Goal: Download file/media

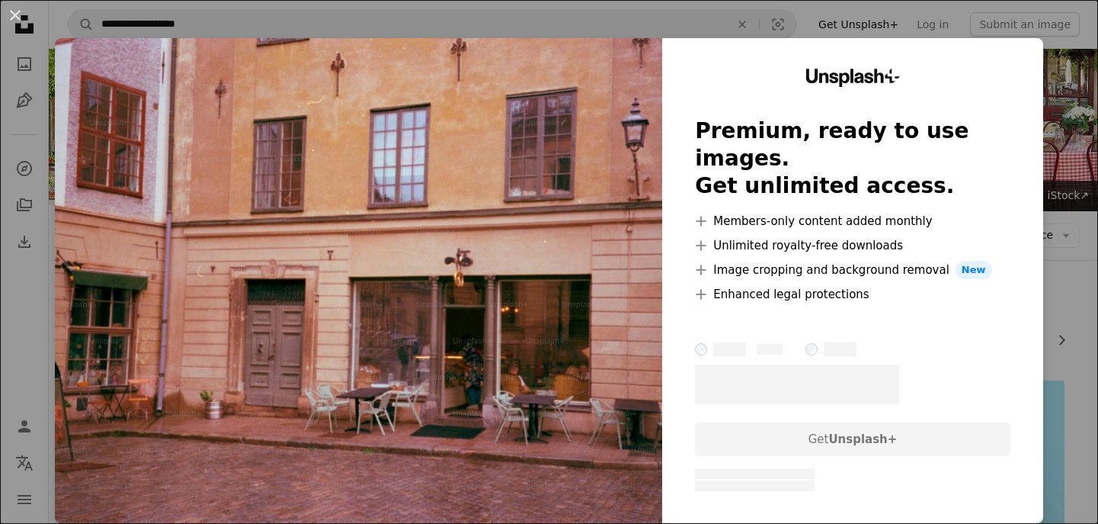
scroll to position [258, 0]
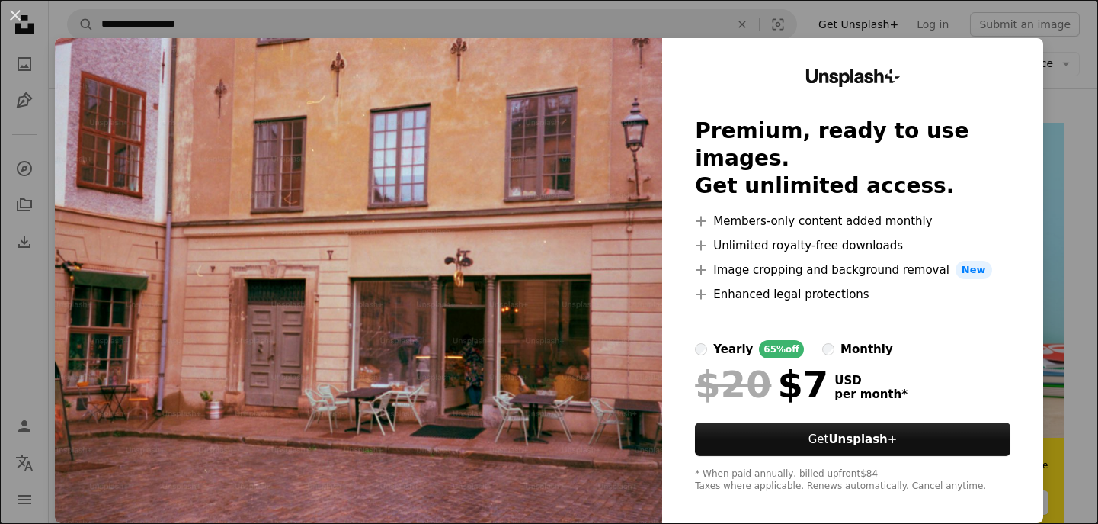
click at [1074, 124] on div "An X shape Unsplash+ Premium, ready to use images. Get unlimited access. A plus…" at bounding box center [549, 262] width 1098 height 524
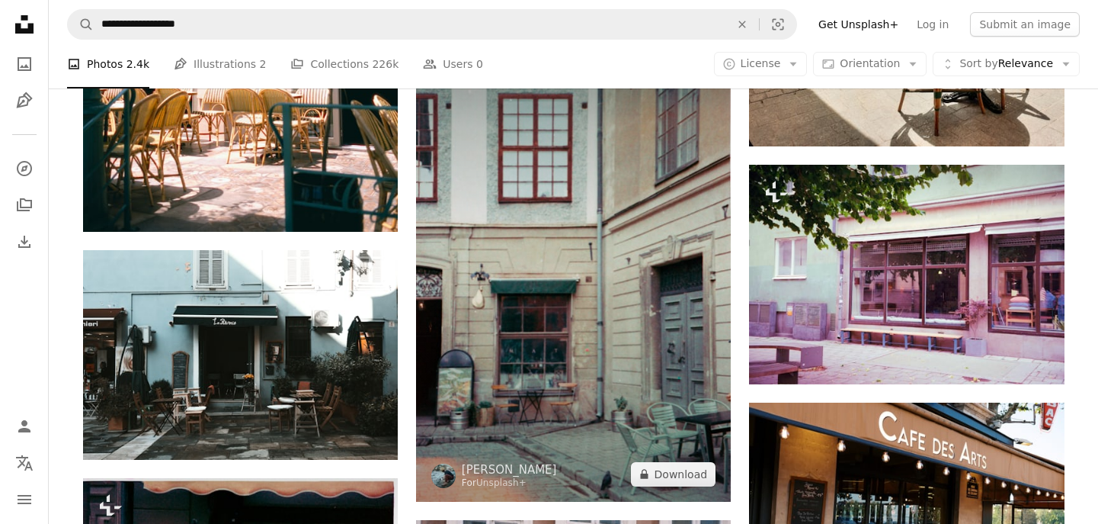
scroll to position [1165, 0]
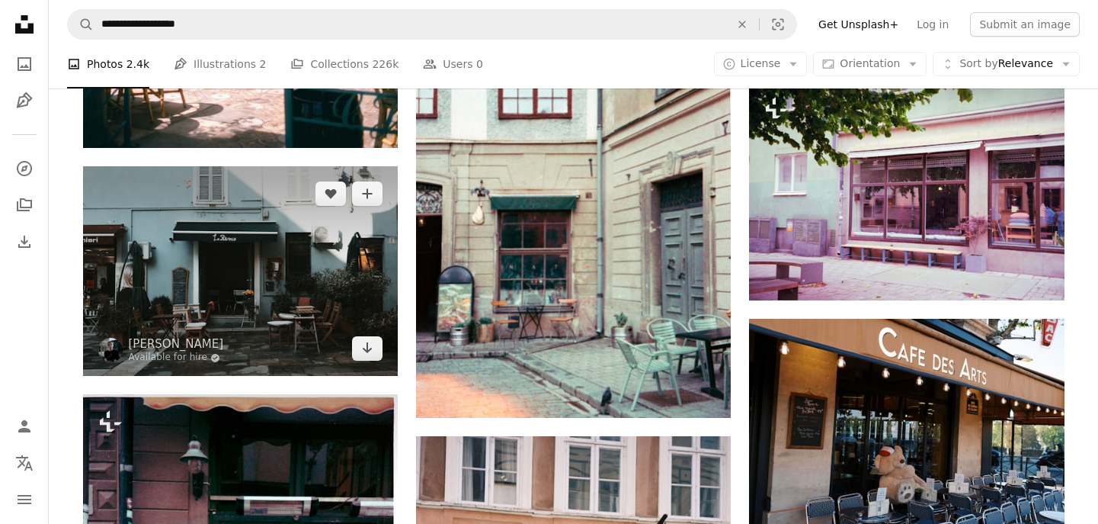
click at [335, 243] on img at bounding box center [240, 271] width 315 height 210
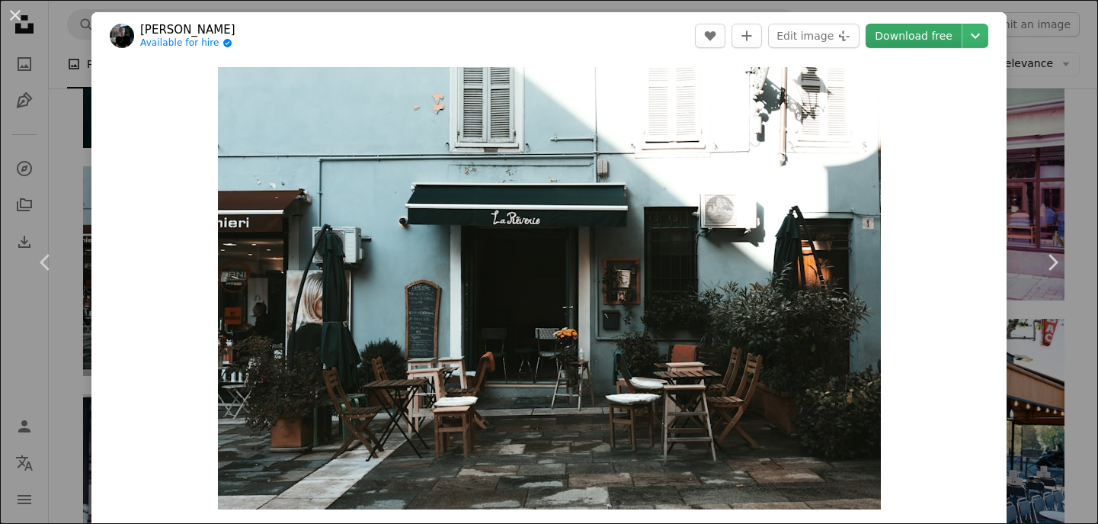
click at [937, 30] on link "Download free" at bounding box center [914, 36] width 96 height 24
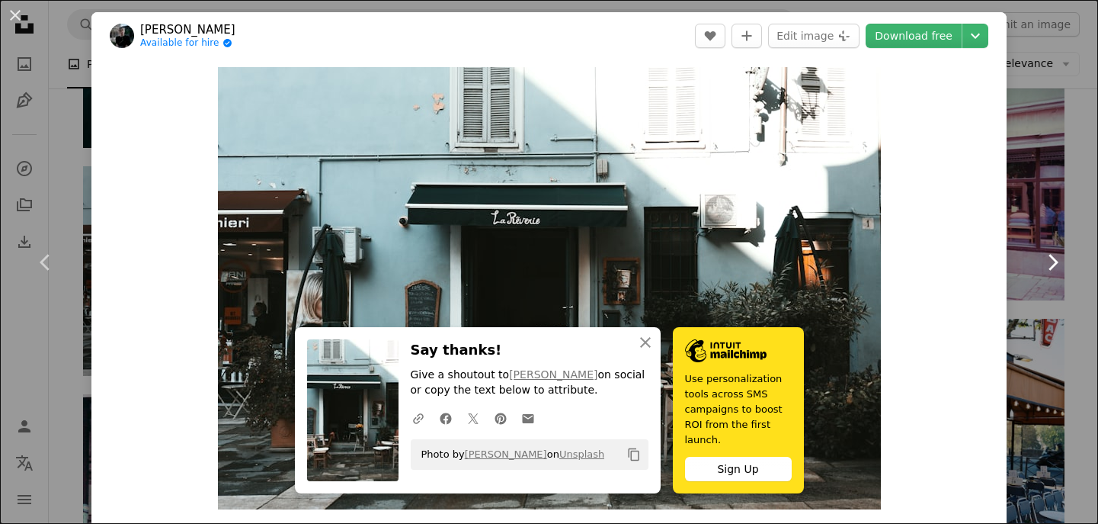
click at [1041, 223] on link "Chevron right" at bounding box center [1052, 262] width 91 height 146
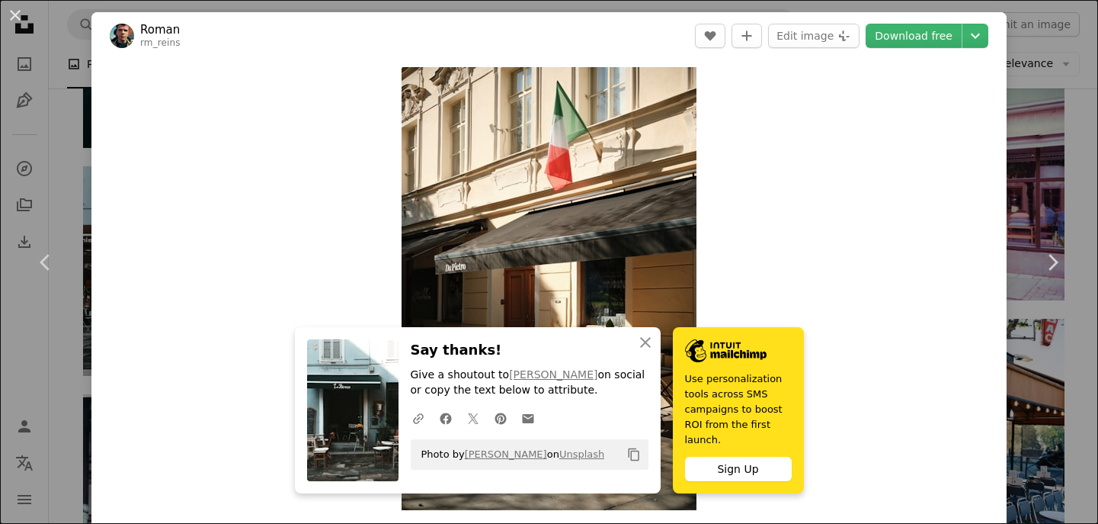
click at [1058, 127] on div "An X shape Chevron left Chevron right An X shape Close Say thanks! Give a shout…" at bounding box center [549, 262] width 1098 height 524
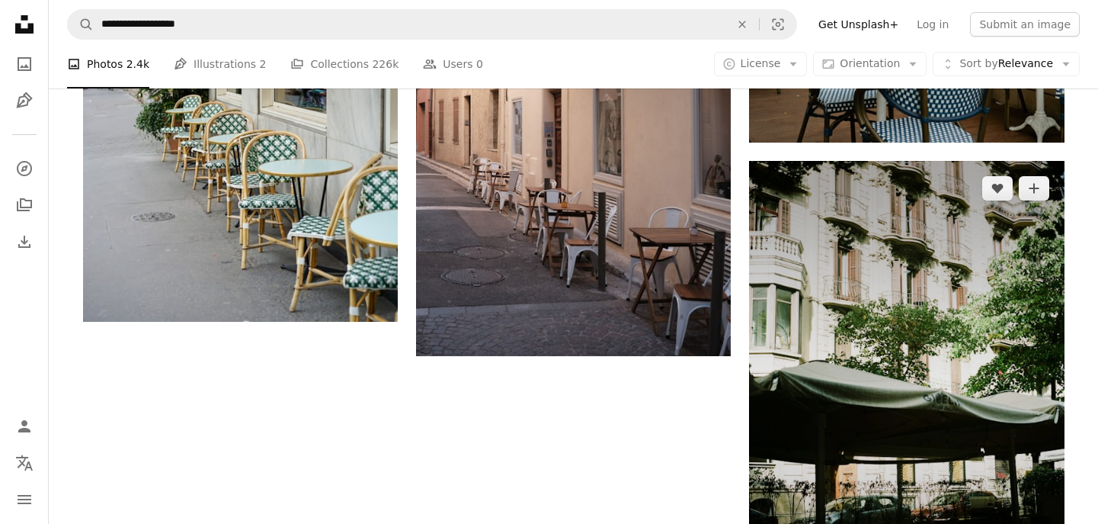
scroll to position [2635, 0]
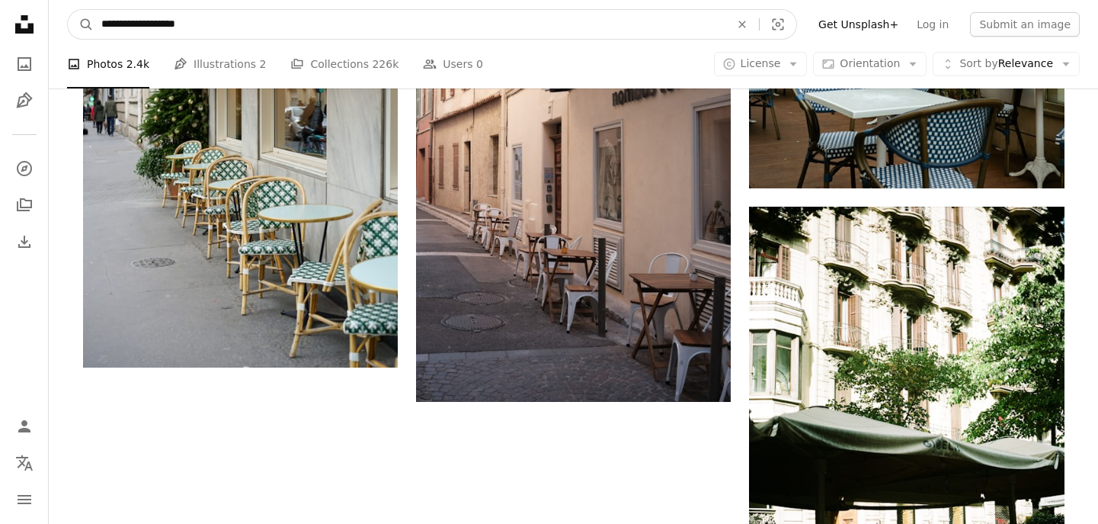
click at [246, 28] on input "**********" at bounding box center [410, 24] width 632 height 29
type input "*****"
click at [81, 24] on button "A magnifying glass" at bounding box center [81, 24] width 26 height 29
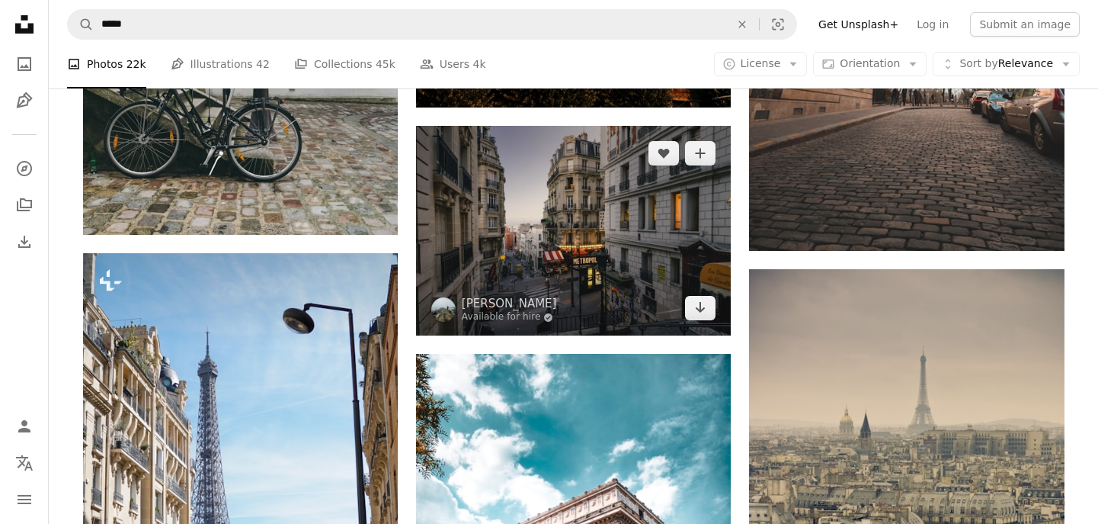
scroll to position [1958, 0]
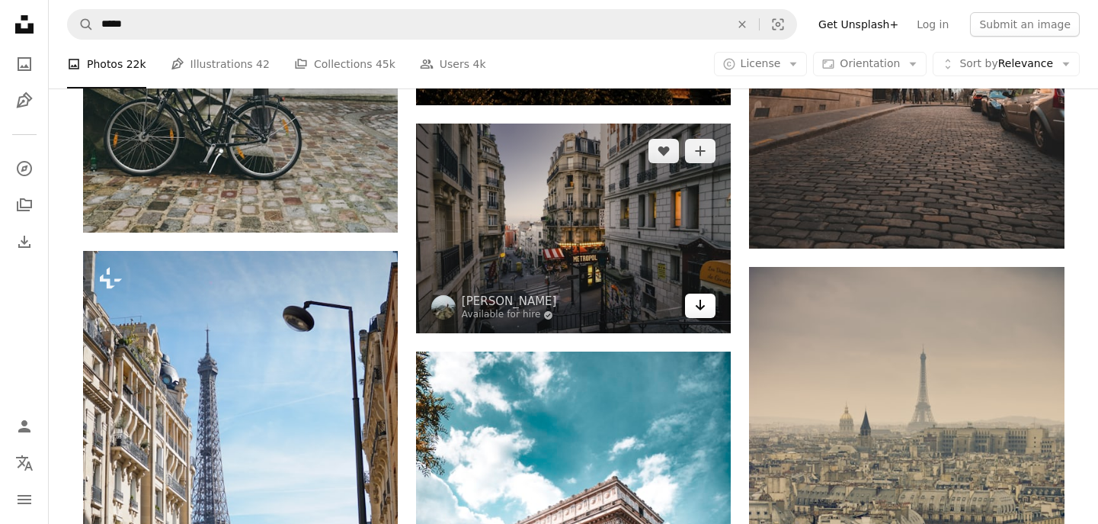
click at [706, 304] on icon "Arrow pointing down" at bounding box center [700, 305] width 12 height 18
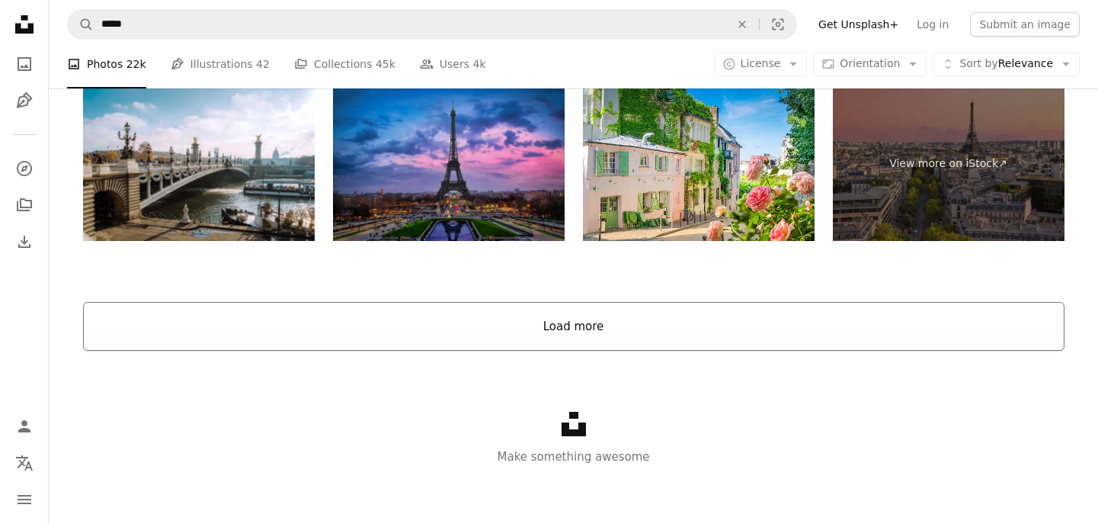
click at [665, 325] on button "Load more" at bounding box center [574, 326] width 982 height 49
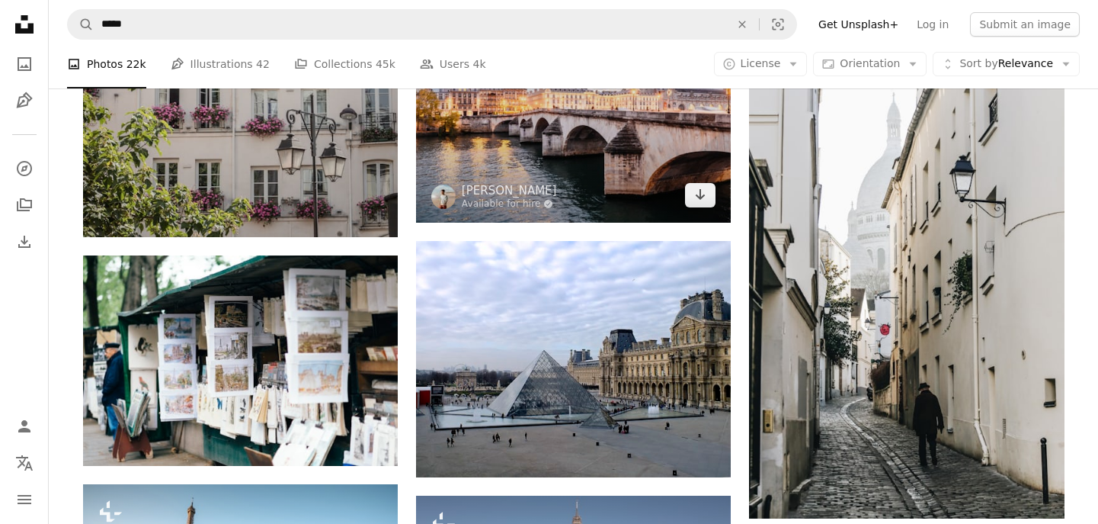
scroll to position [7927, 0]
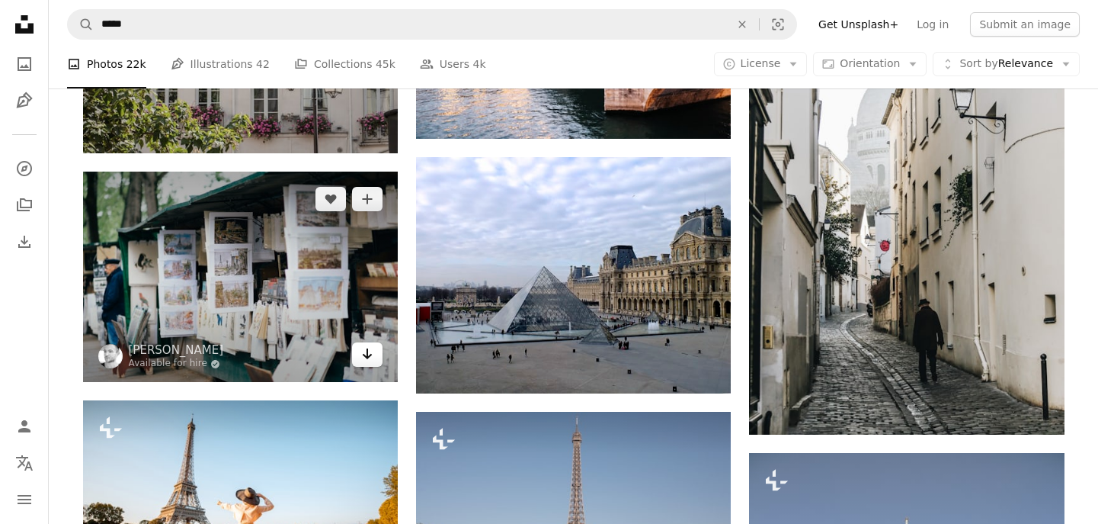
click at [375, 357] on link "Arrow pointing down" at bounding box center [367, 354] width 30 height 24
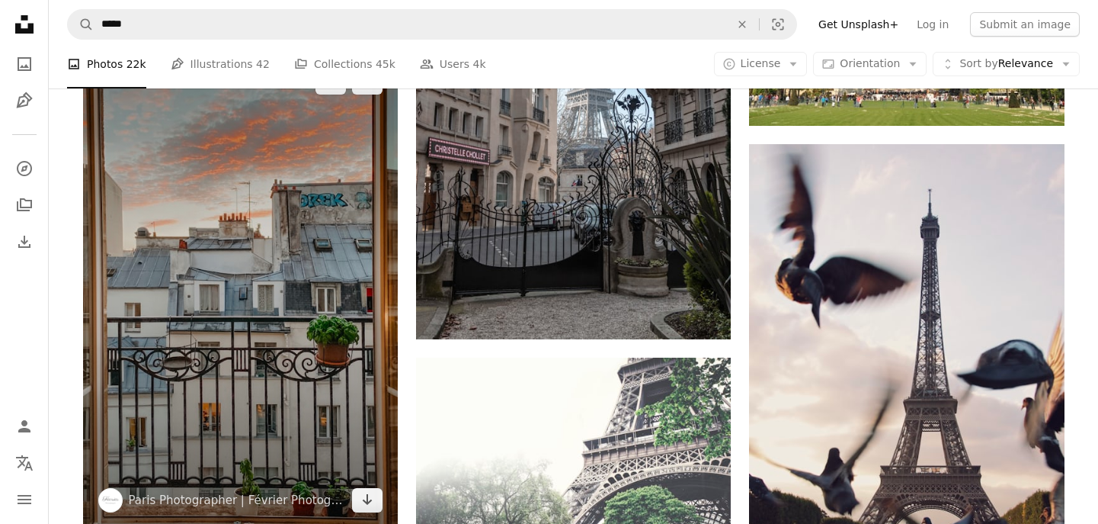
scroll to position [8812, 0]
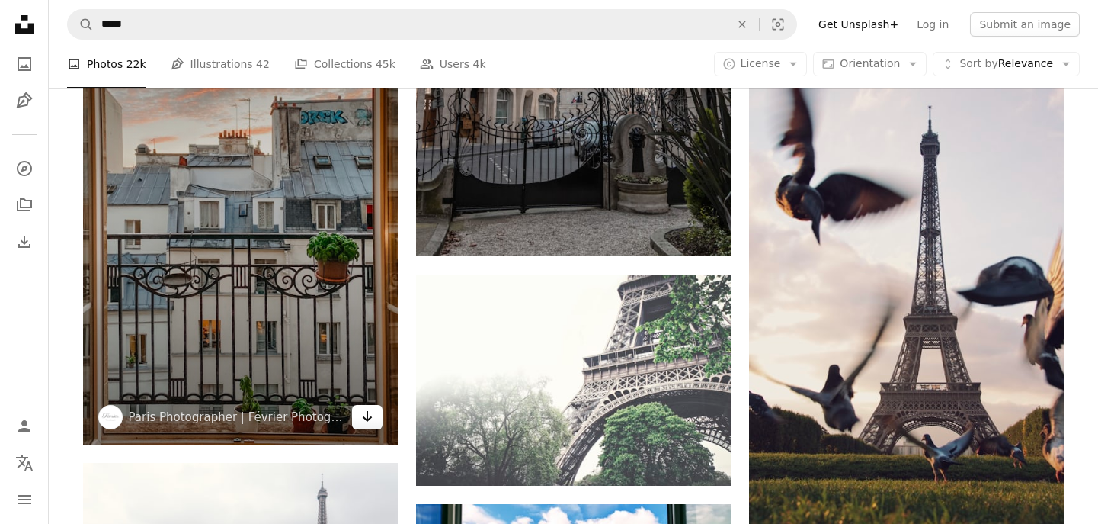
click at [365, 425] on link "Arrow pointing down" at bounding box center [367, 417] width 30 height 24
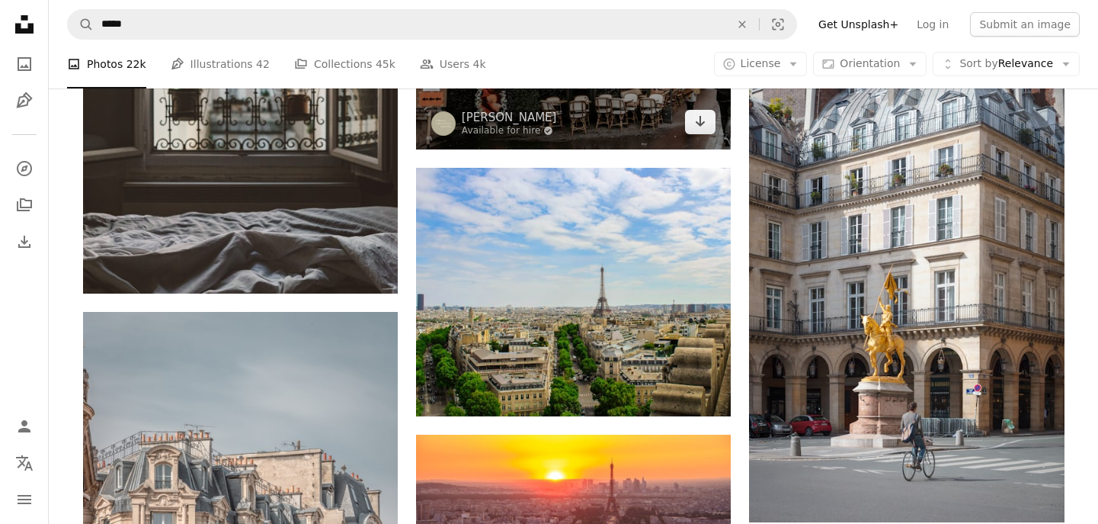
scroll to position [10367, 0]
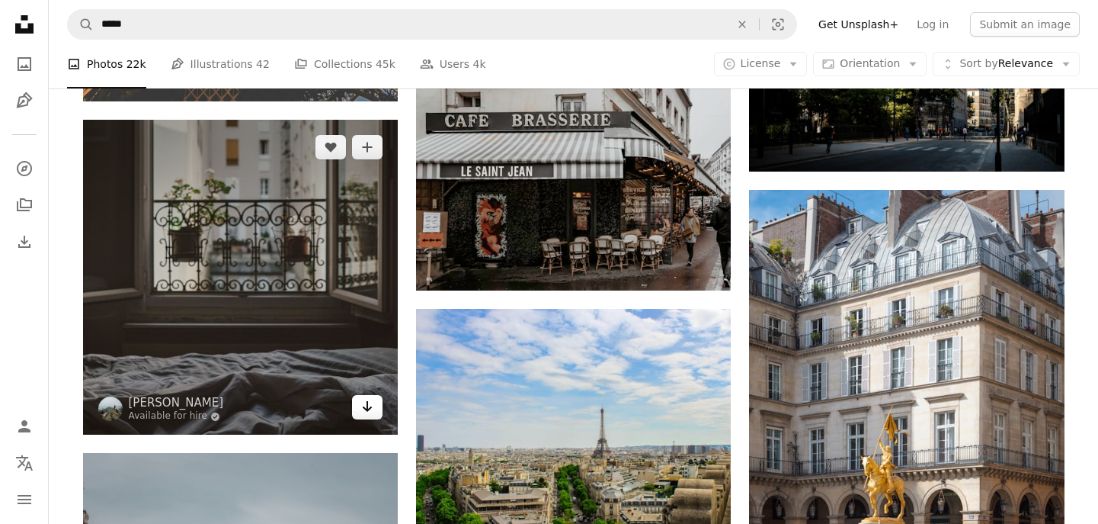
click at [369, 415] on icon "Arrow pointing down" at bounding box center [367, 406] width 12 height 18
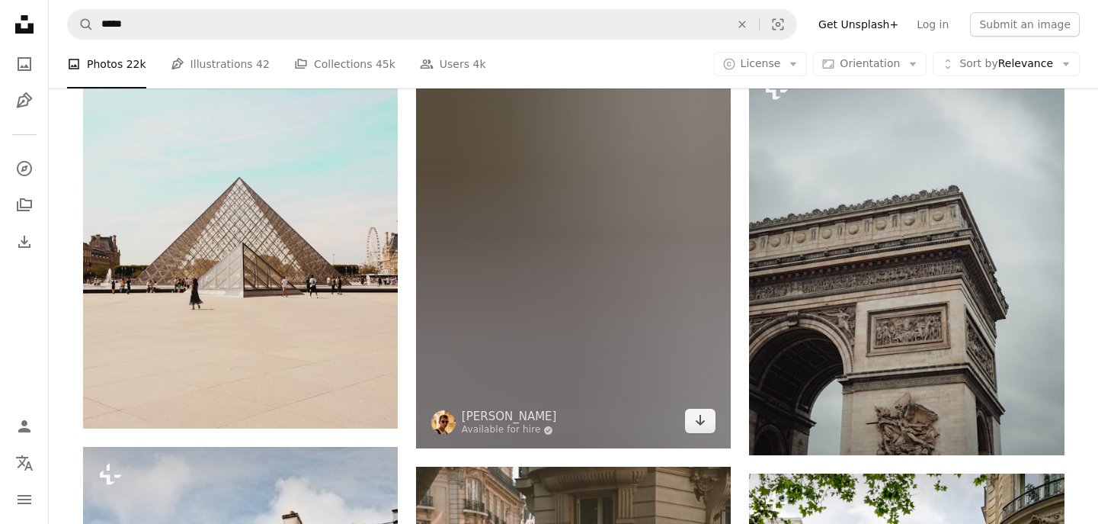
scroll to position [11218, 0]
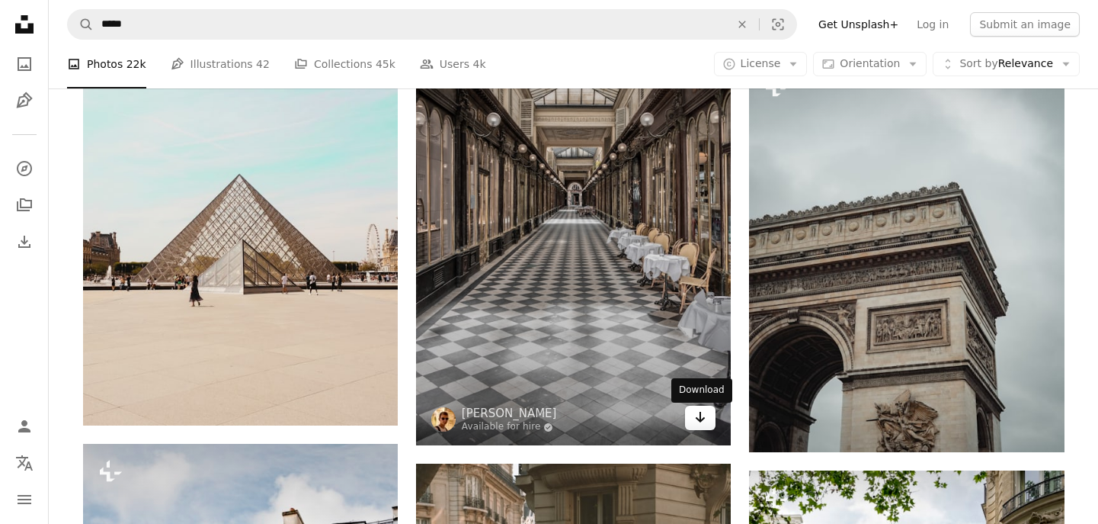
click at [709, 419] on link "Arrow pointing down" at bounding box center [700, 417] width 30 height 24
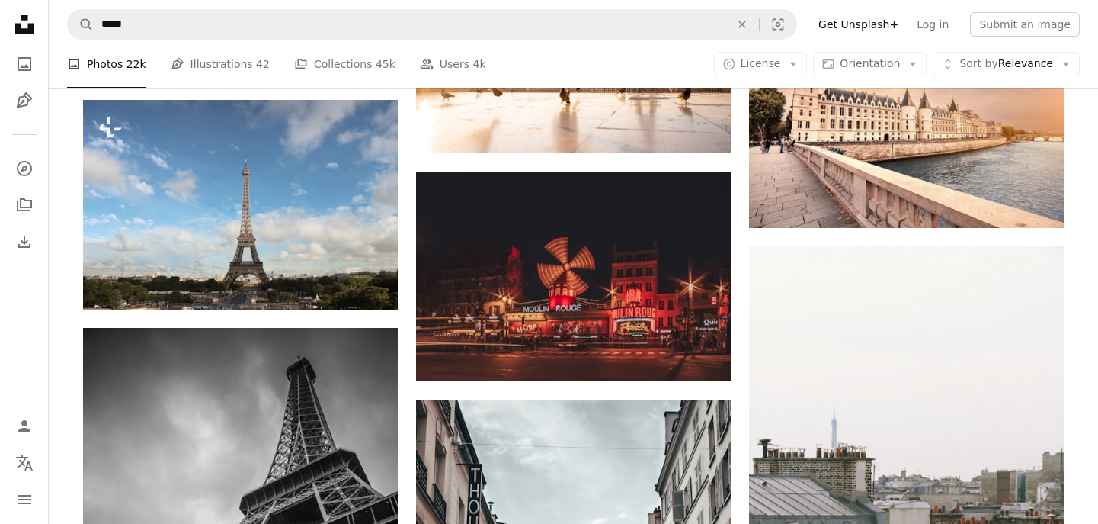
scroll to position [15644, 0]
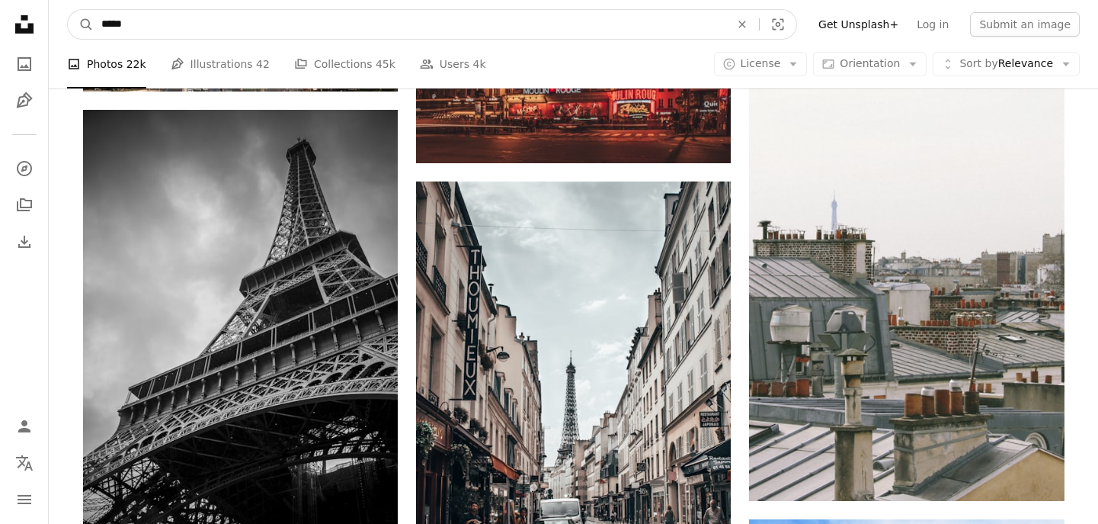
click at [245, 26] on input "*****" at bounding box center [410, 24] width 632 height 29
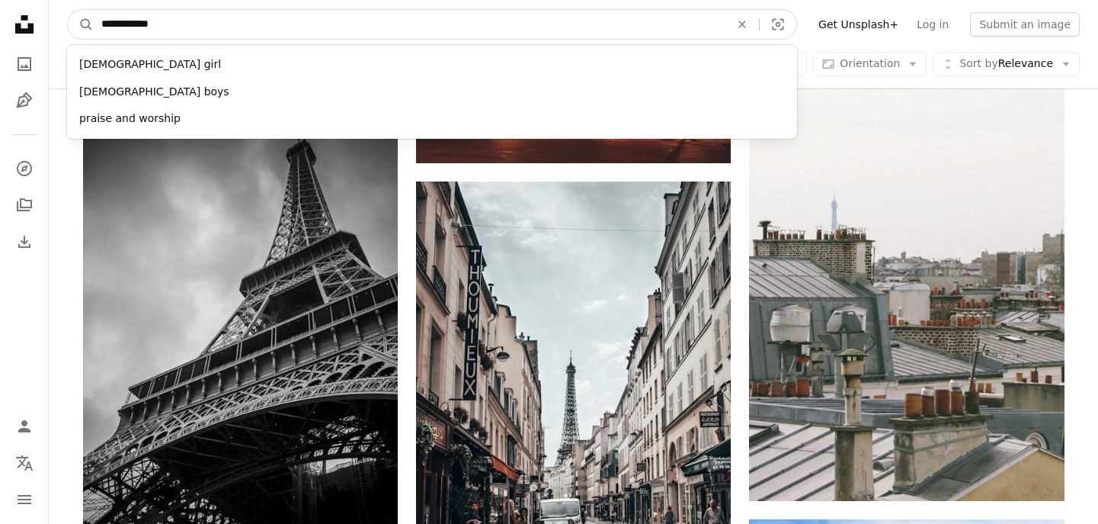
type input "**********"
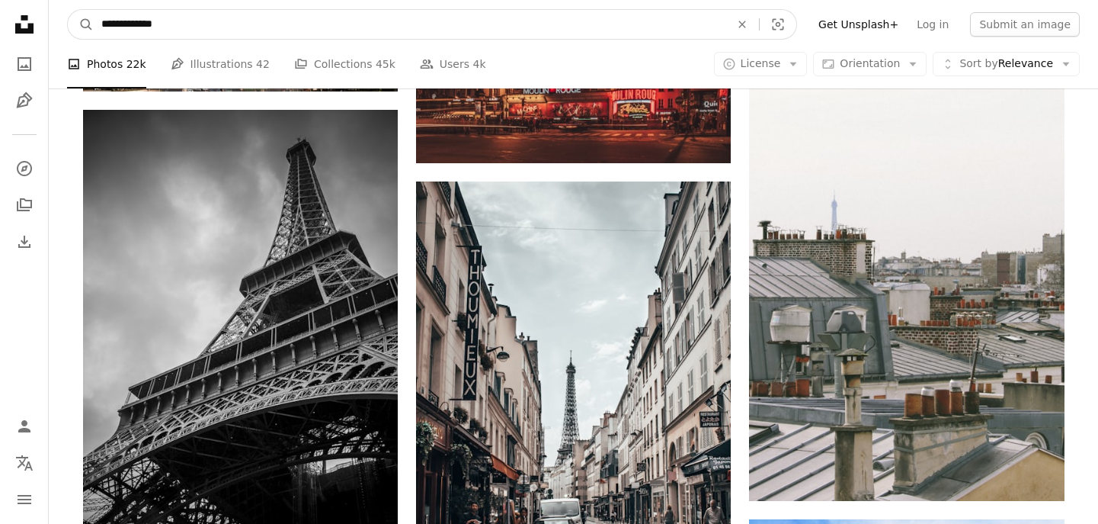
click at [81, 24] on button "A magnifying glass" at bounding box center [81, 24] width 26 height 29
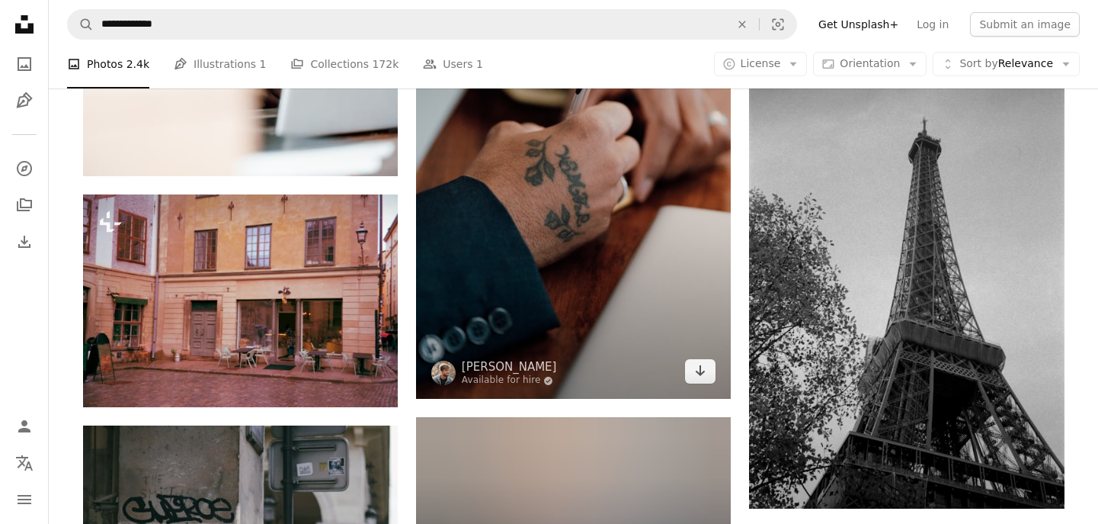
scroll to position [1401, 1]
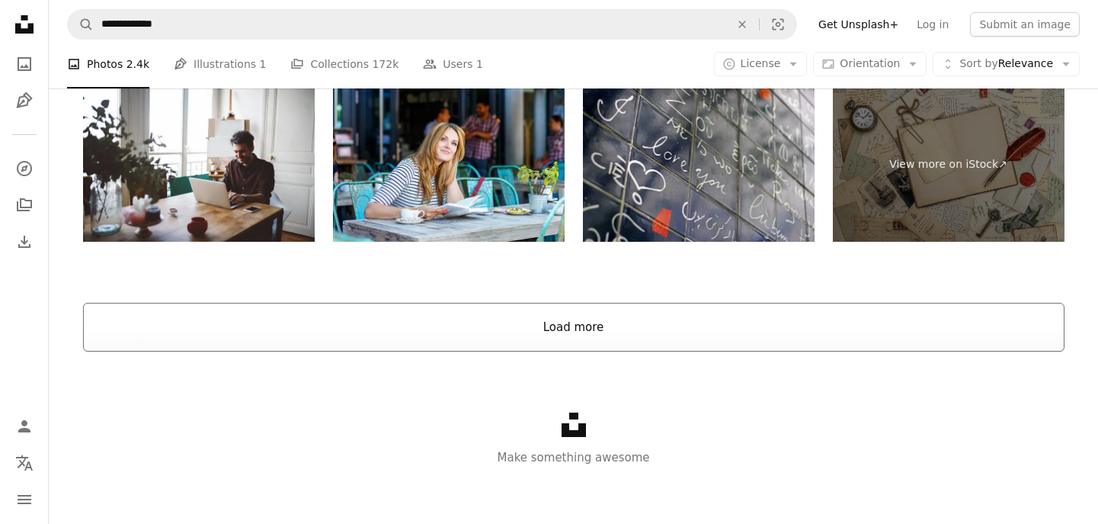
click at [604, 324] on button "Load more" at bounding box center [574, 327] width 982 height 49
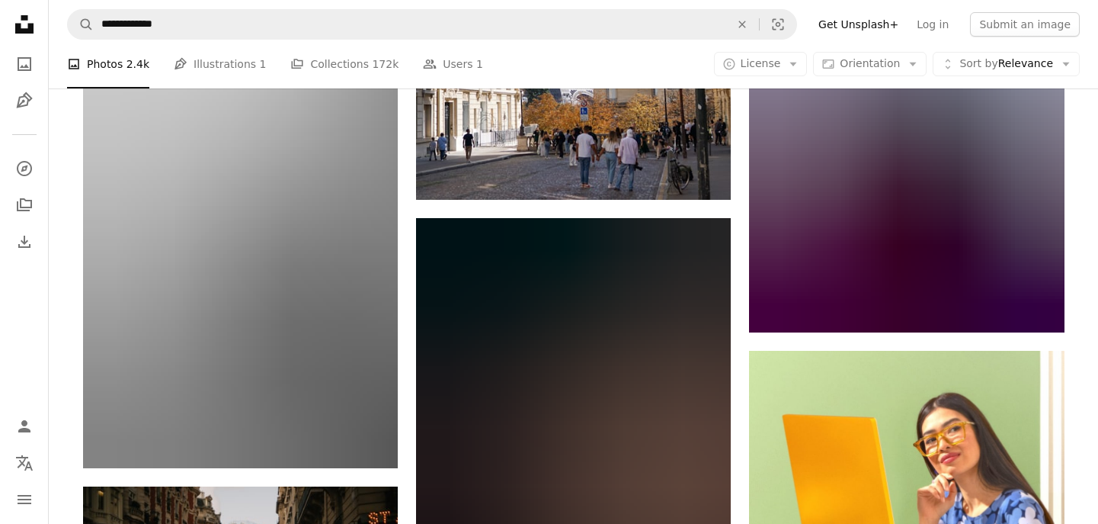
scroll to position [6950, 0]
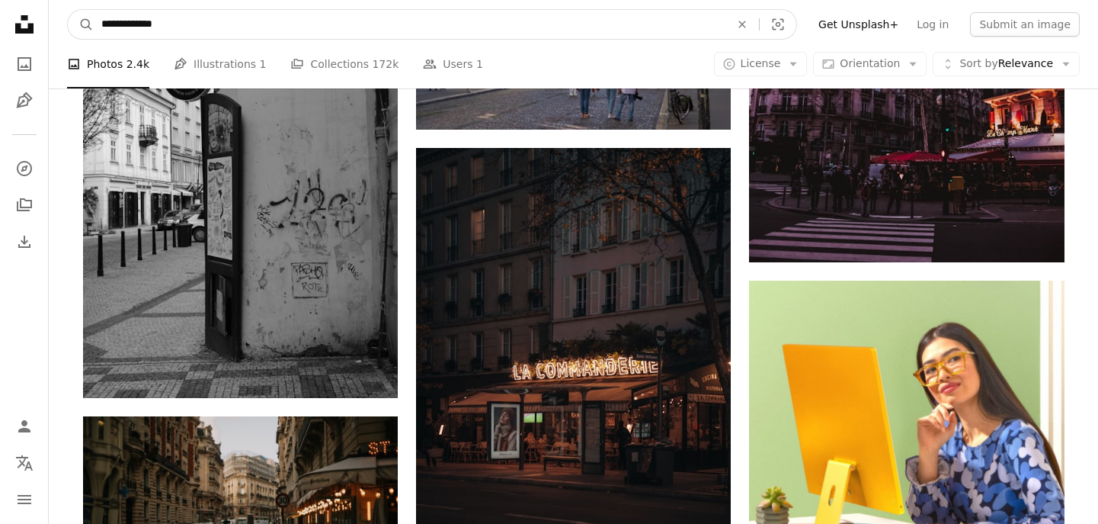
click at [161, 25] on input "**********" at bounding box center [410, 24] width 632 height 29
type input "**********"
click at [81, 24] on button "A magnifying glass" at bounding box center [81, 24] width 26 height 29
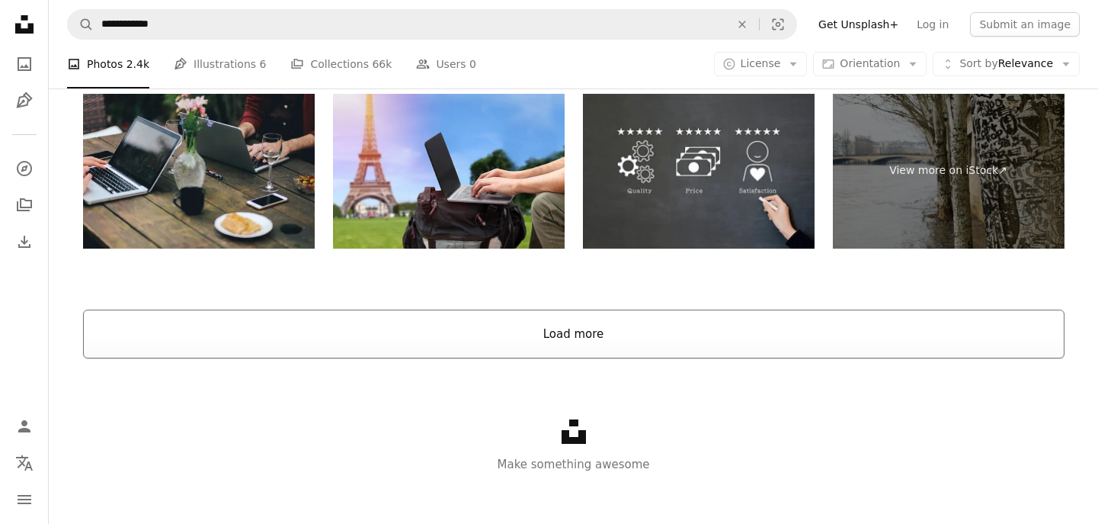
click at [555, 343] on button "Load more" at bounding box center [574, 333] width 982 height 49
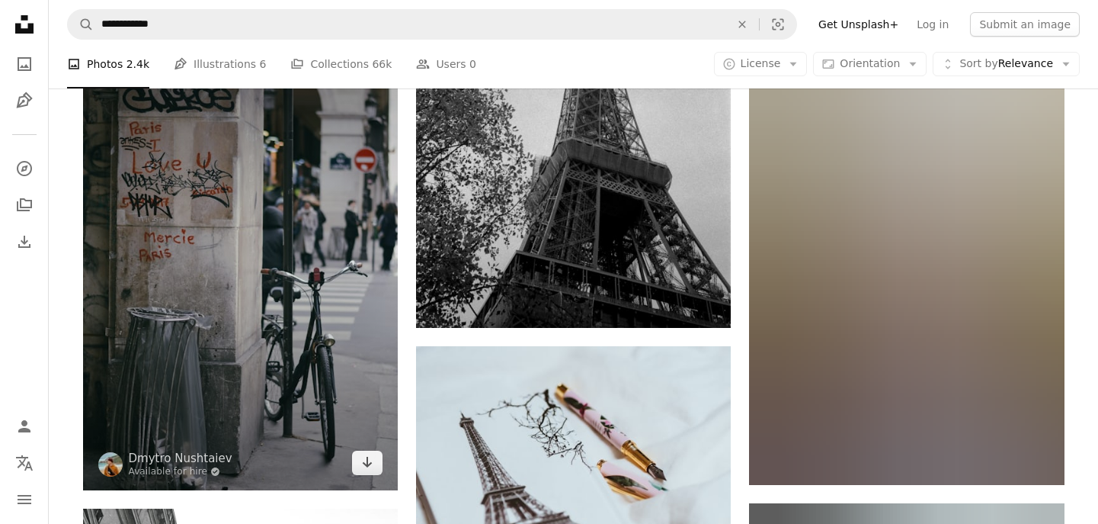
scroll to position [3430, 0]
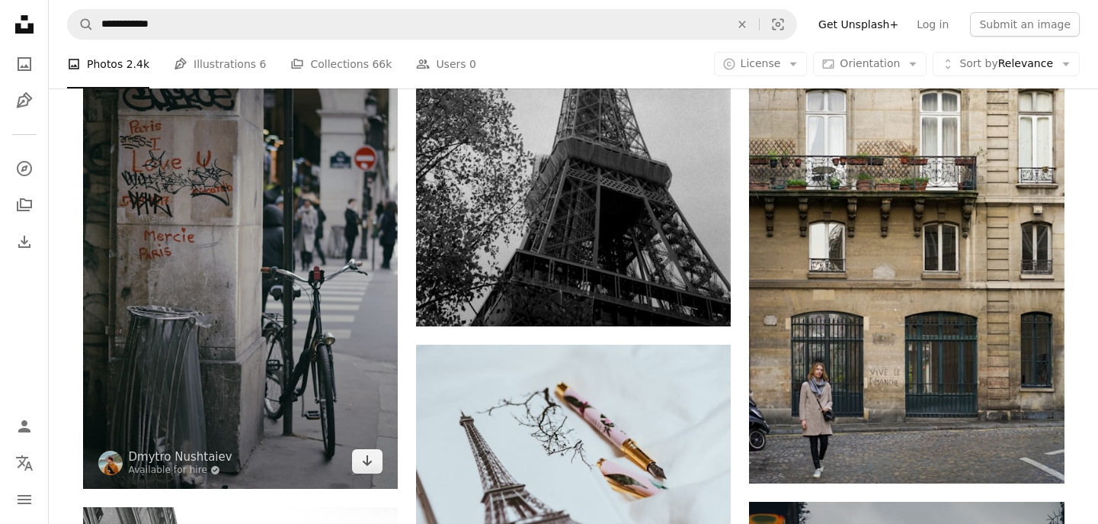
click at [372, 472] on img at bounding box center [240, 251] width 315 height 476
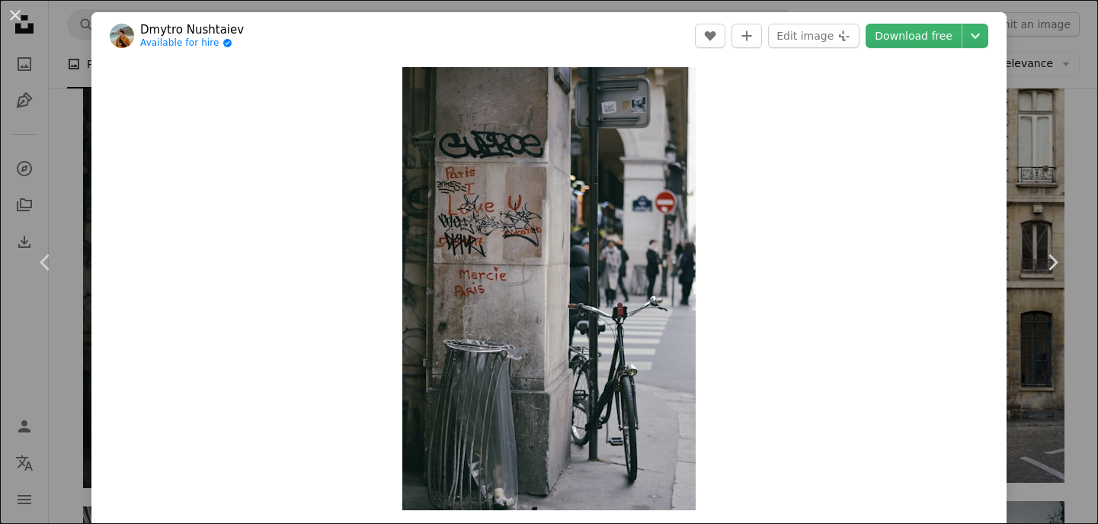
scroll to position [359, 0]
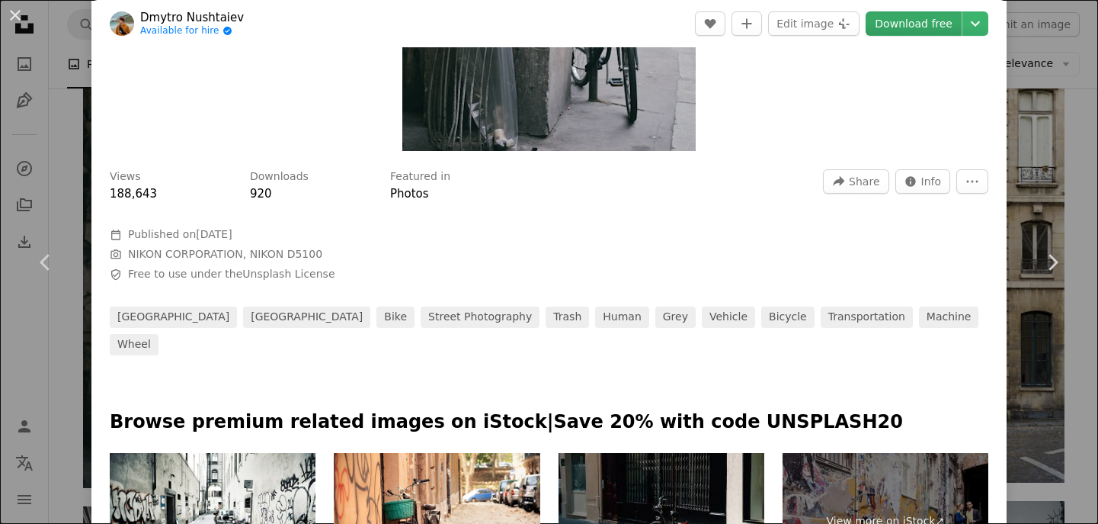
click at [933, 21] on link "Download free" at bounding box center [914, 23] width 96 height 24
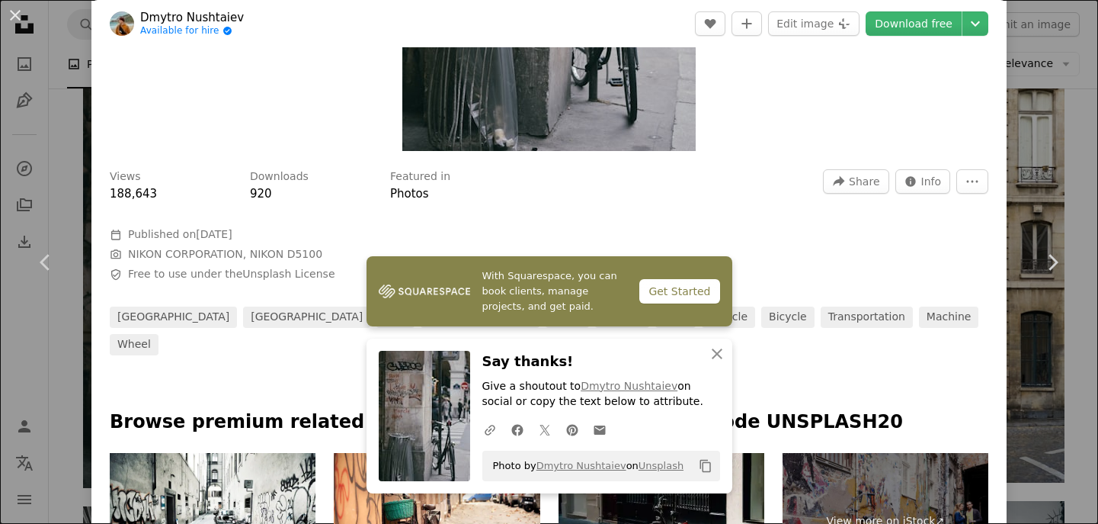
click at [1057, 128] on div "An X shape Chevron left Chevron right With Squarespace, you can book clients, m…" at bounding box center [549, 262] width 1098 height 524
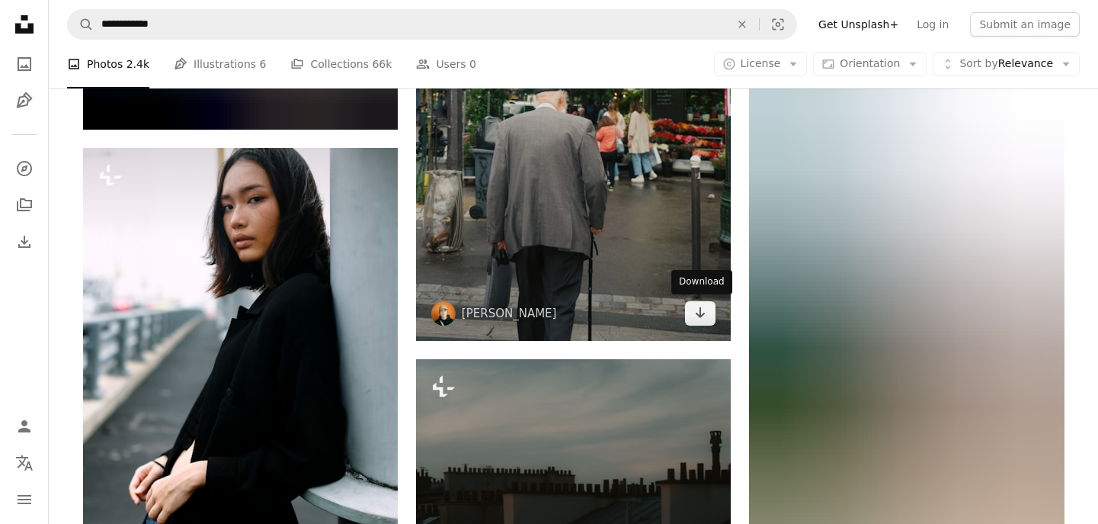
scroll to position [5897, 0]
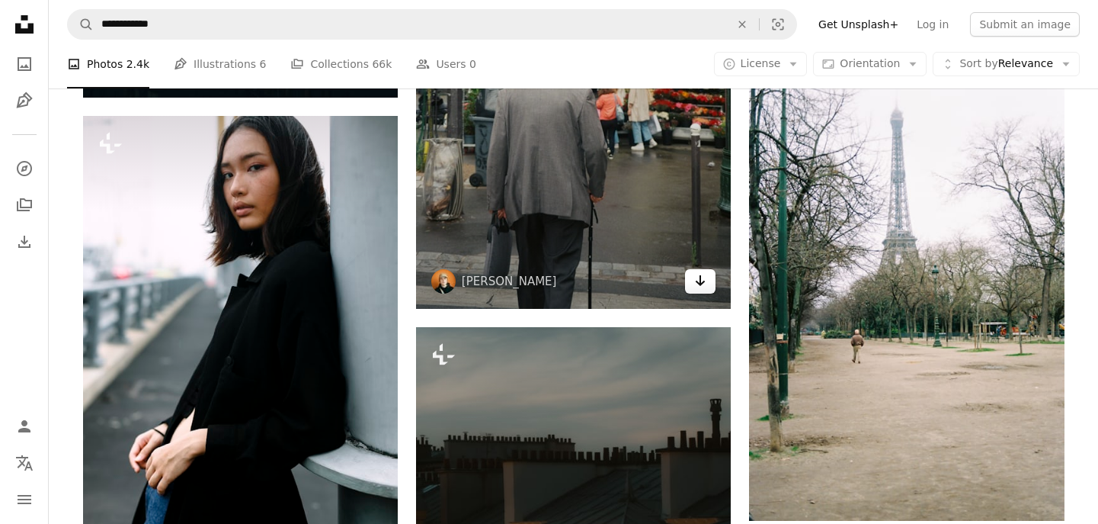
click at [703, 281] on icon "Download" at bounding box center [701, 280] width 10 height 11
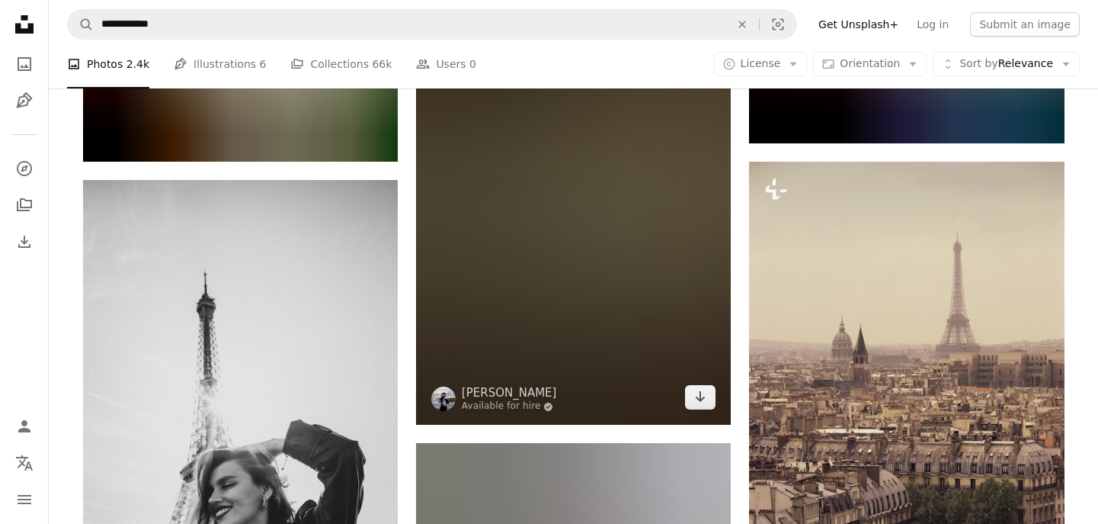
scroll to position [7317, 0]
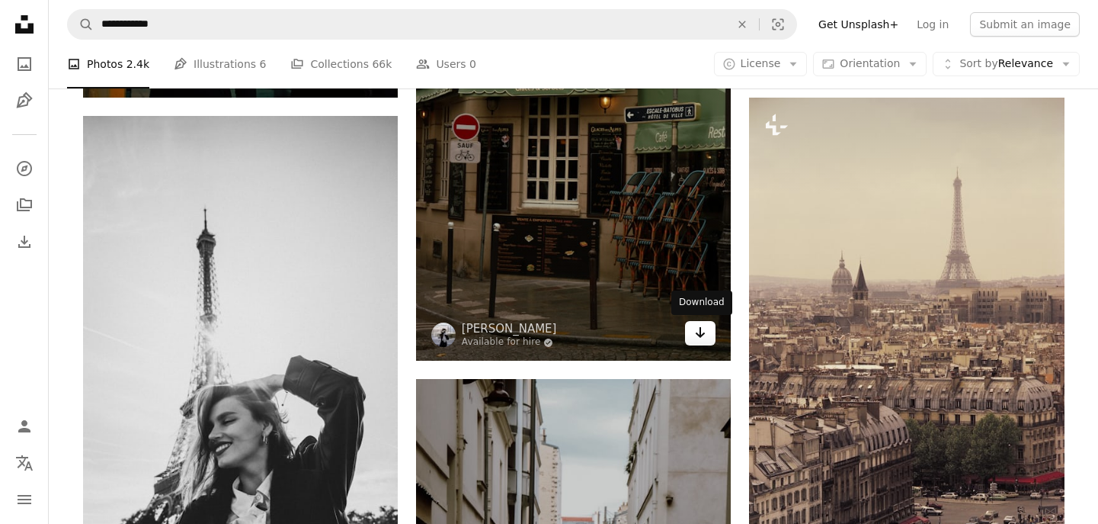
click at [700, 333] on icon "Arrow pointing down" at bounding box center [700, 332] width 12 height 18
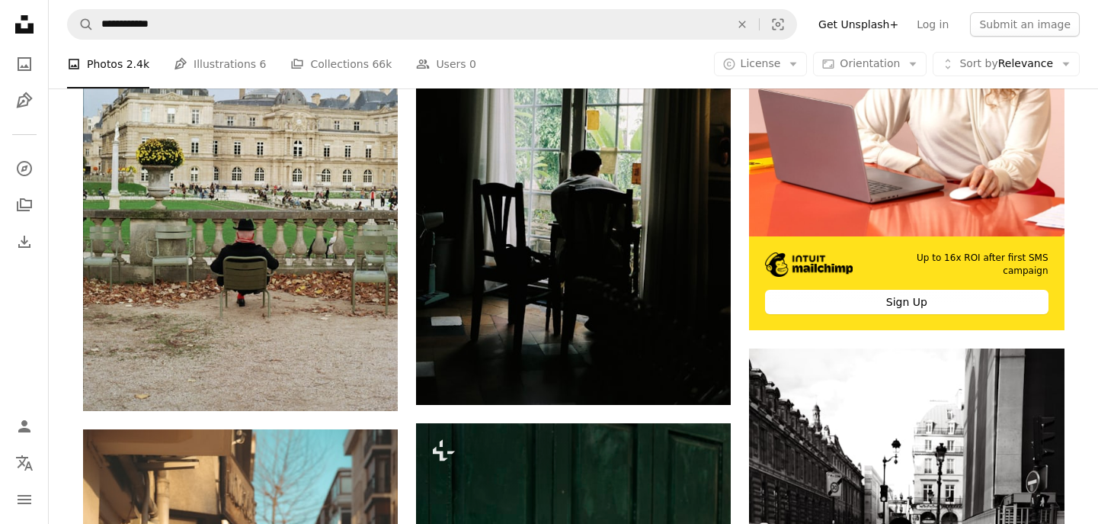
scroll to position [8477, 0]
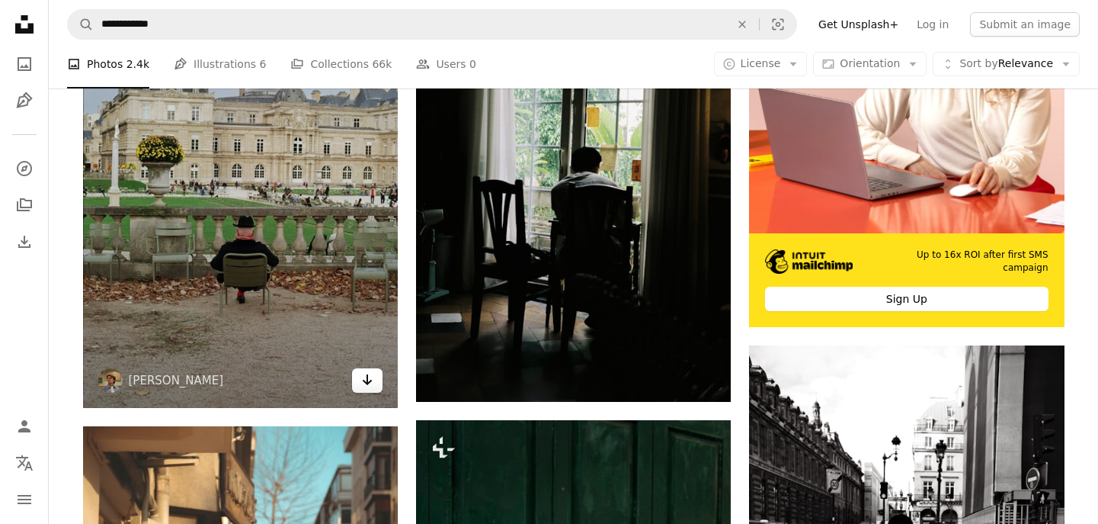
click at [367, 380] on icon "Download" at bounding box center [368, 379] width 10 height 11
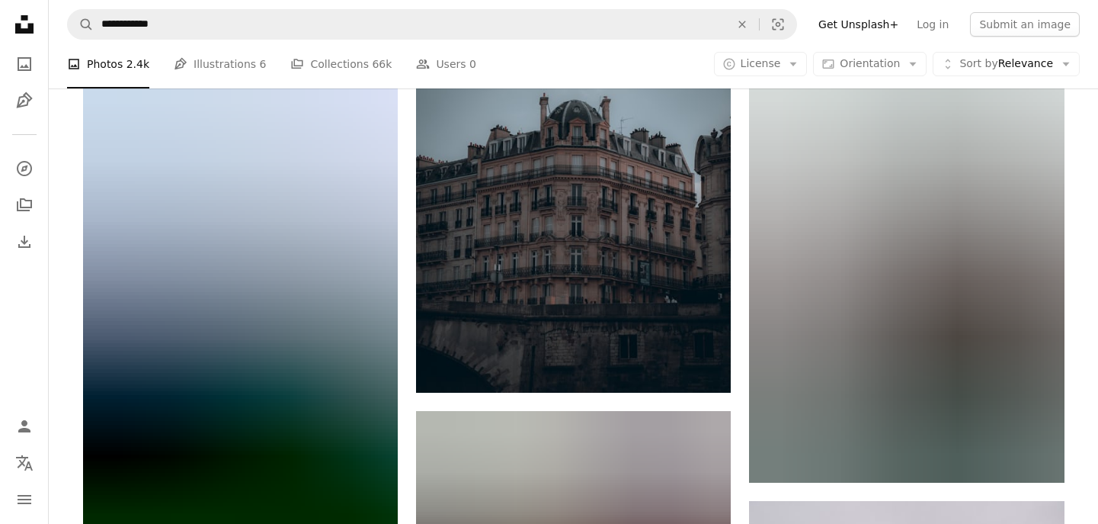
scroll to position [11134, 0]
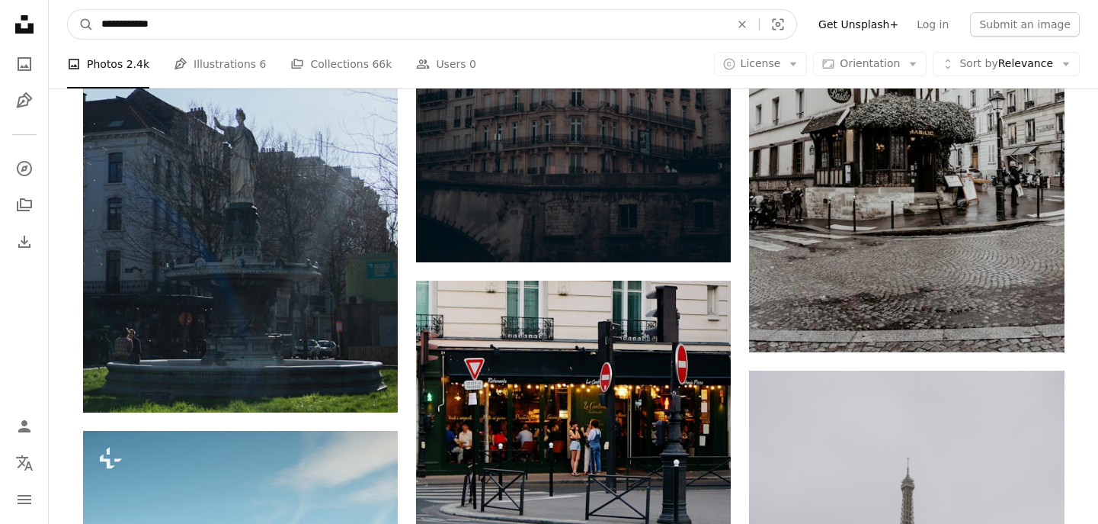
click at [136, 28] on input "**********" at bounding box center [410, 24] width 632 height 29
type input "**********"
click at [81, 24] on button "A magnifying glass" at bounding box center [81, 24] width 26 height 29
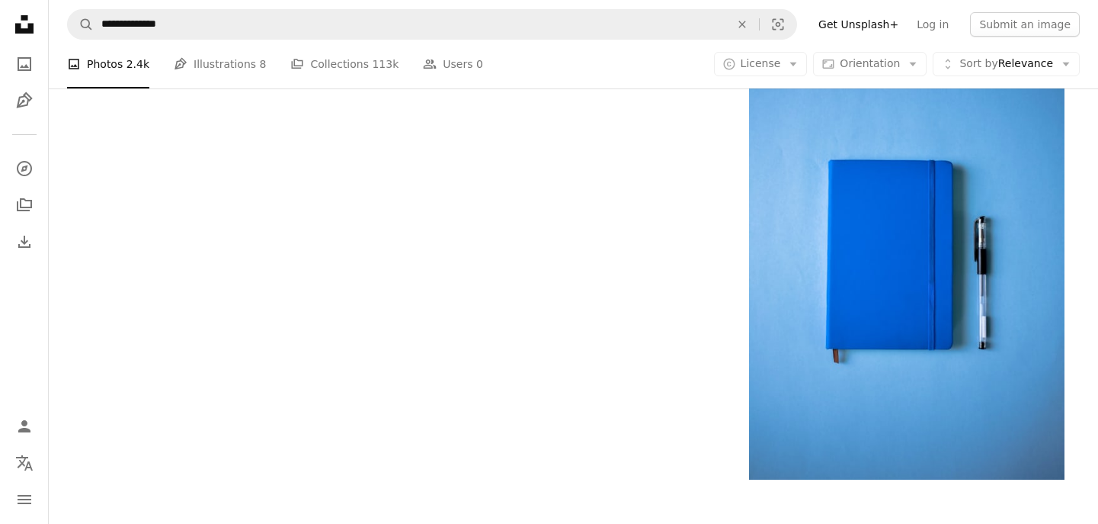
scroll to position [2892, 0]
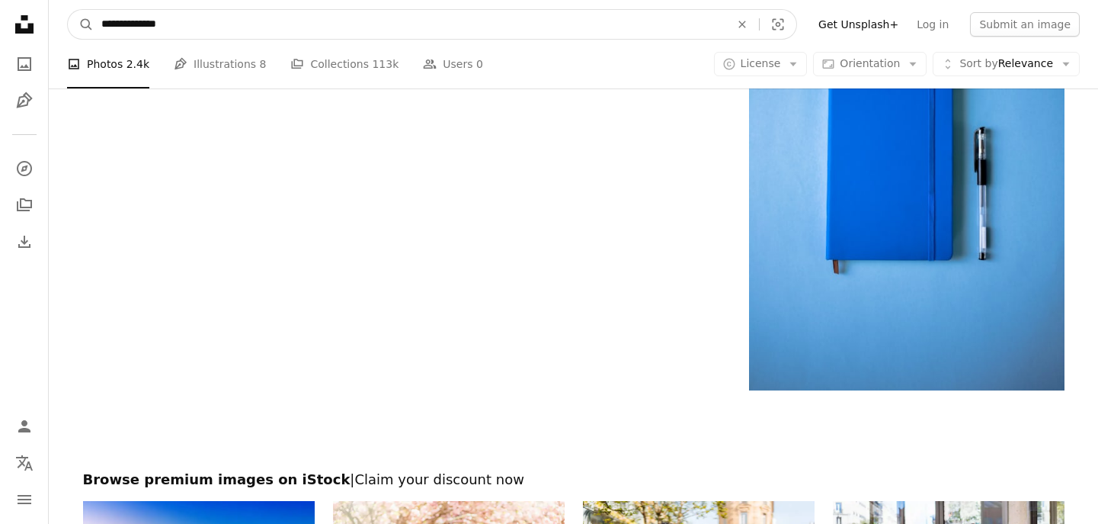
click at [348, 35] on input "**********" at bounding box center [410, 24] width 632 height 29
paste input "**********"
type input "**********"
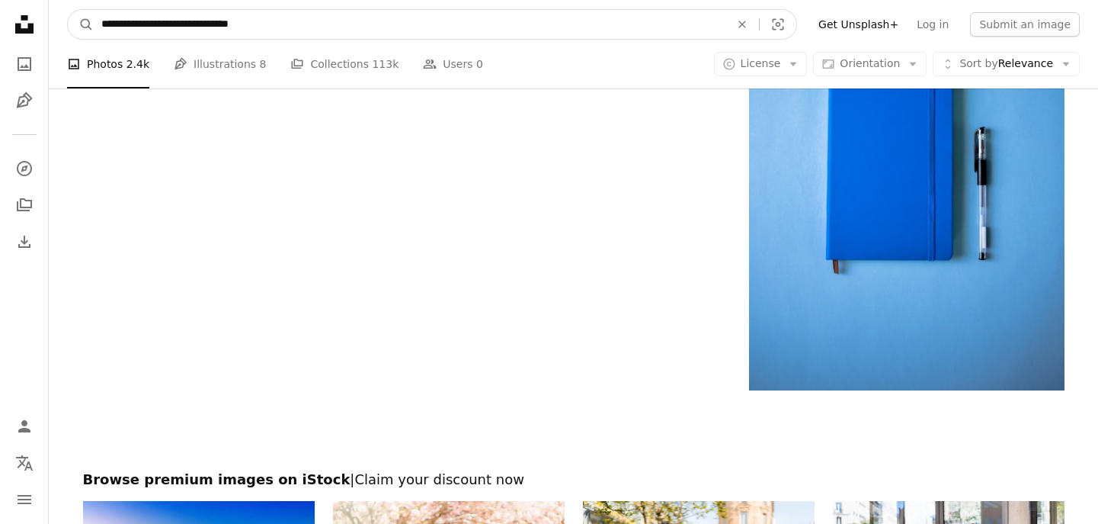
click at [81, 24] on button "A magnifying glass" at bounding box center [81, 24] width 26 height 29
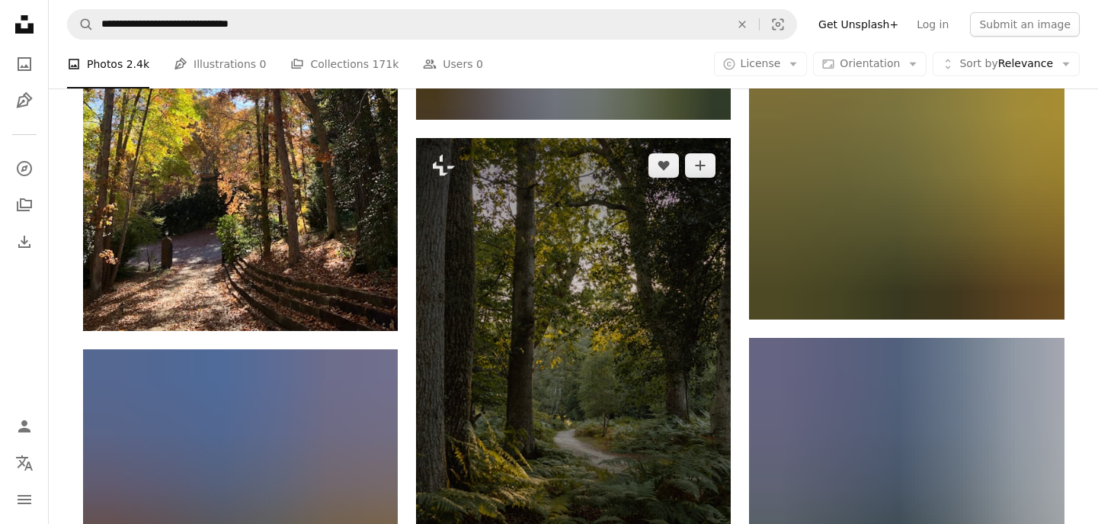
scroll to position [1766, 0]
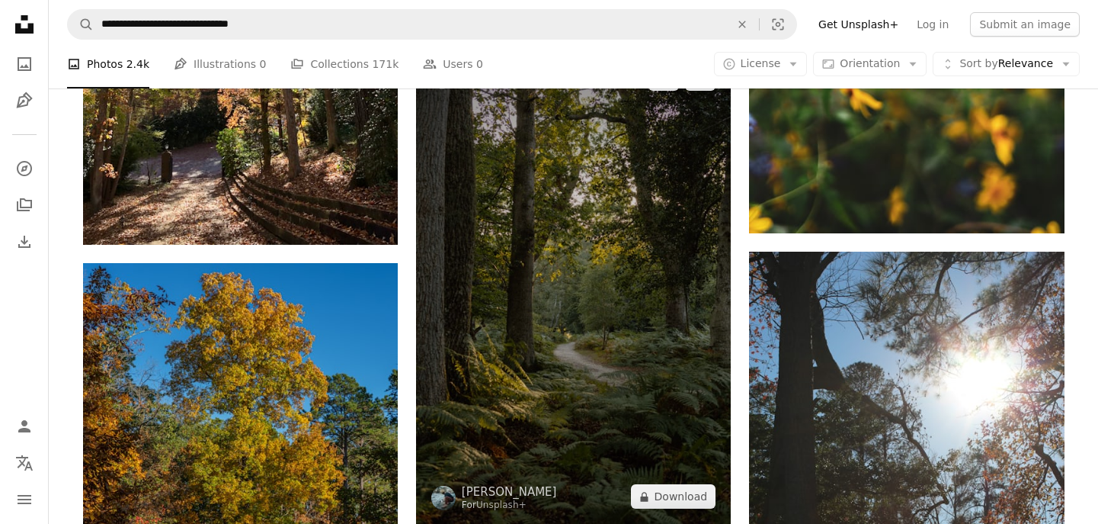
click at [643, 234] on img at bounding box center [573, 287] width 315 height 473
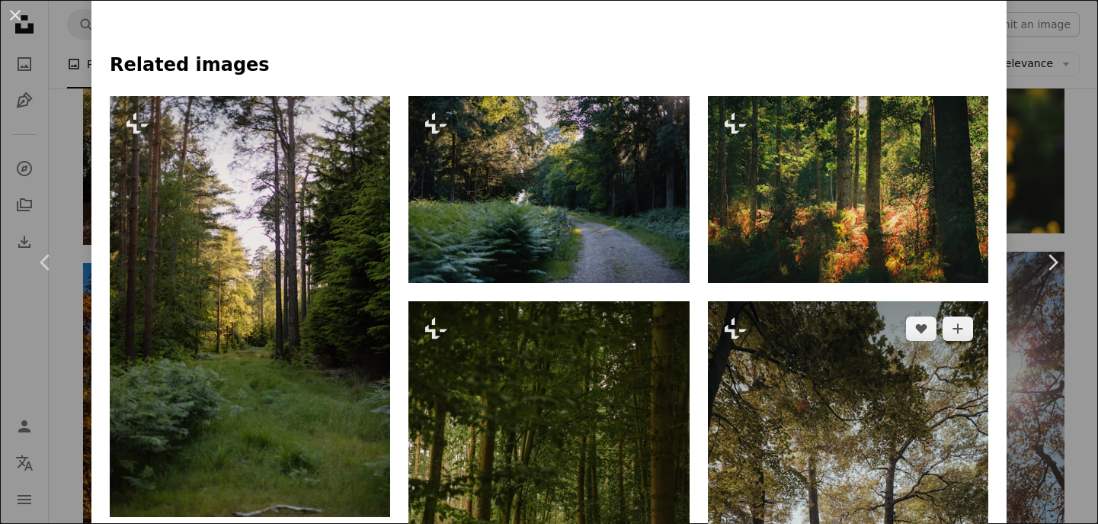
scroll to position [906, 0]
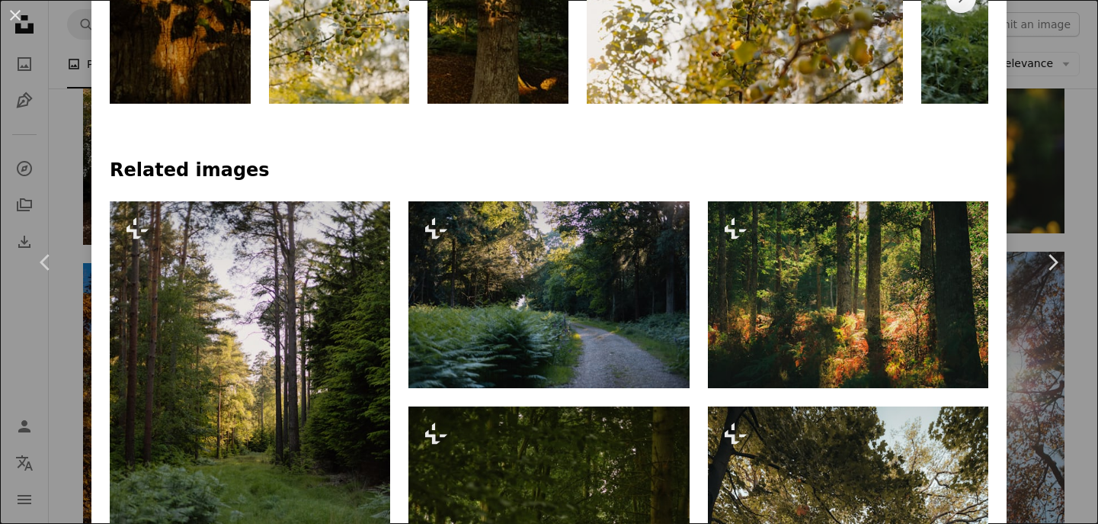
click at [1051, 93] on div "An X shape Chevron left Chevron right [PERSON_NAME] For Unsplash+ A heart A plu…" at bounding box center [549, 262] width 1098 height 524
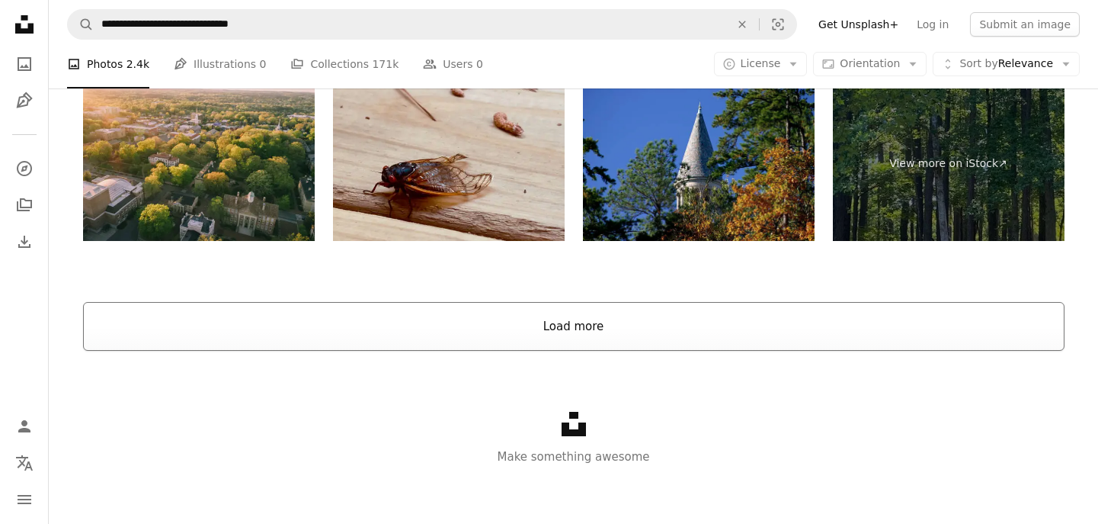
click at [674, 318] on button "Load more" at bounding box center [574, 326] width 982 height 49
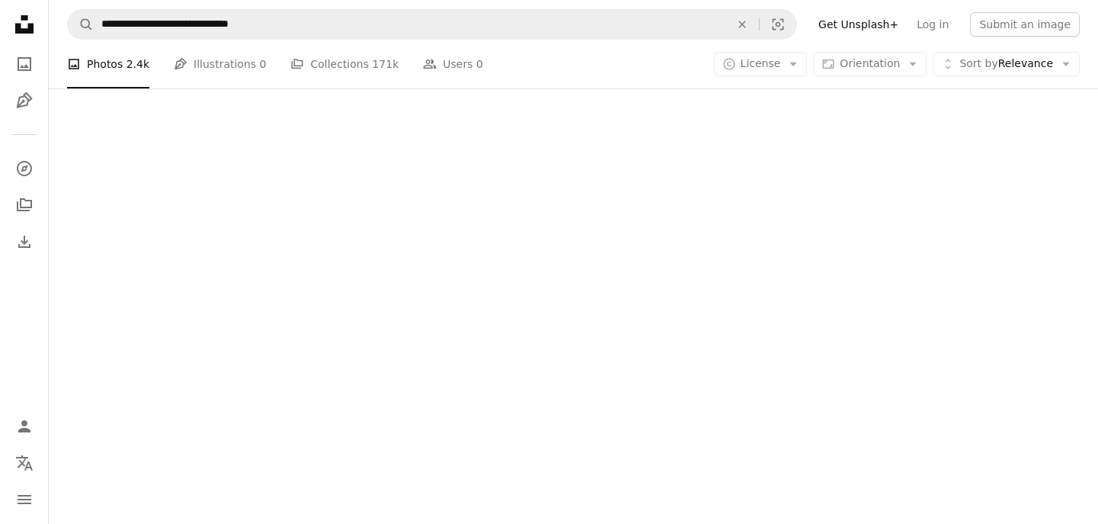
scroll to position [3602, 0]
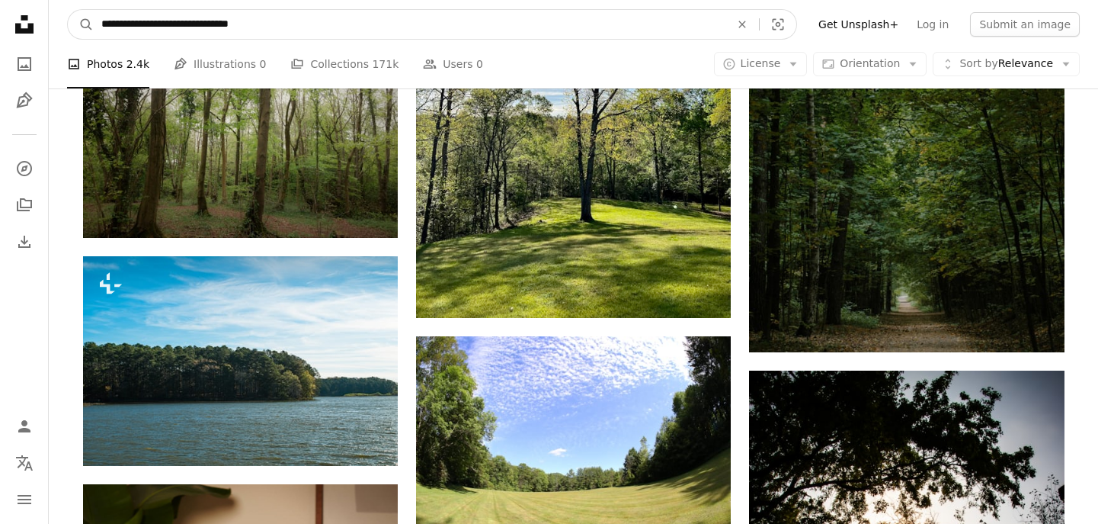
drag, startPoint x: 137, startPoint y: 24, endPoint x: 187, endPoint y: 22, distance: 50.4
click at [187, 22] on input "**********" at bounding box center [410, 24] width 632 height 29
type input "**********"
click at [81, 24] on button "A magnifying glass" at bounding box center [81, 24] width 26 height 29
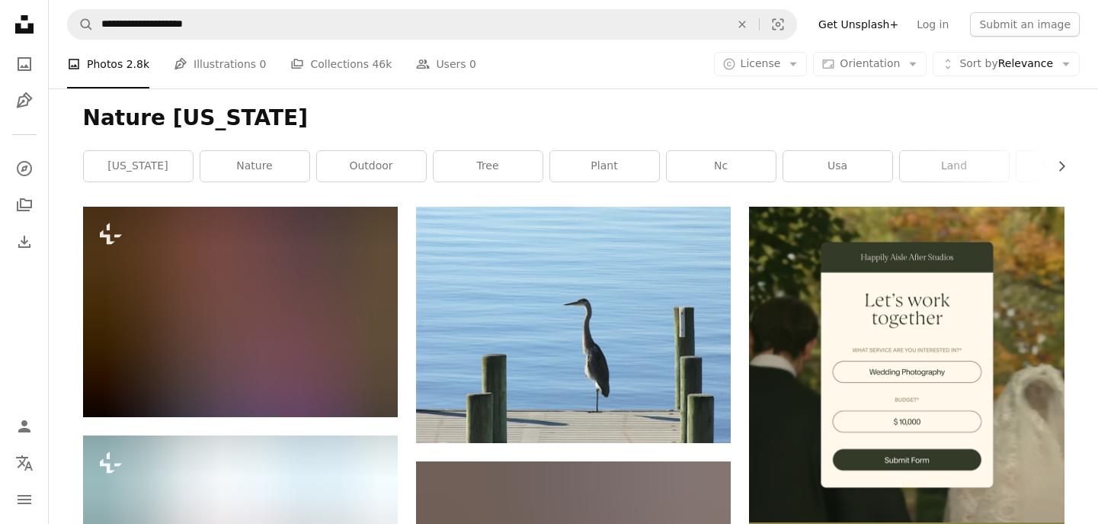
scroll to position [223, 0]
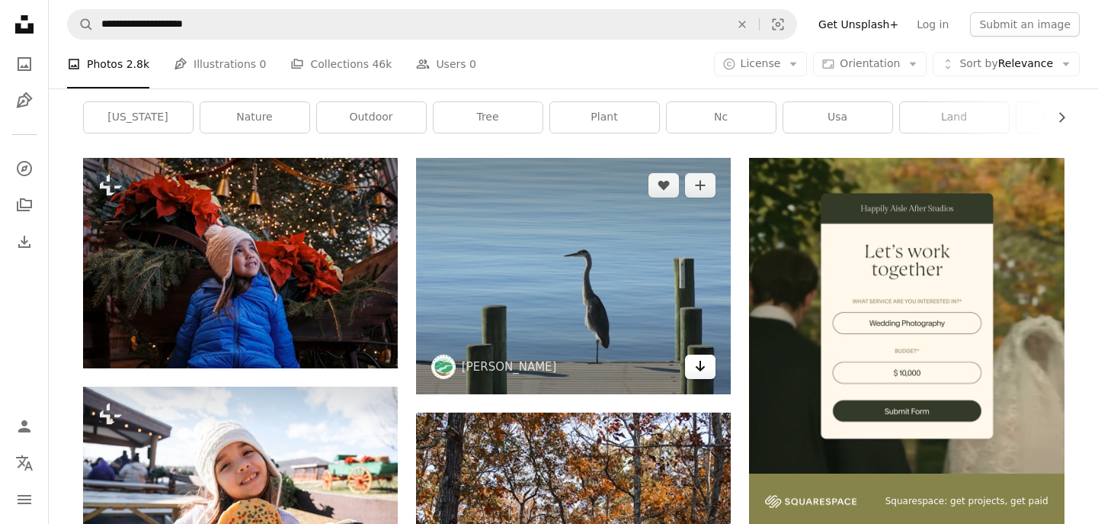
click at [703, 362] on icon "Arrow pointing down" at bounding box center [700, 366] width 12 height 18
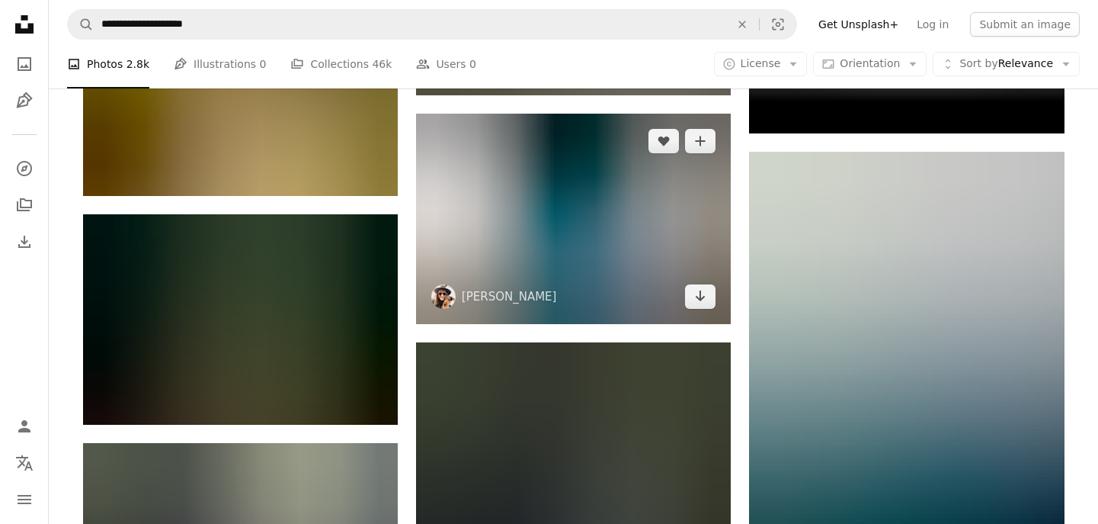
scroll to position [1614, 0]
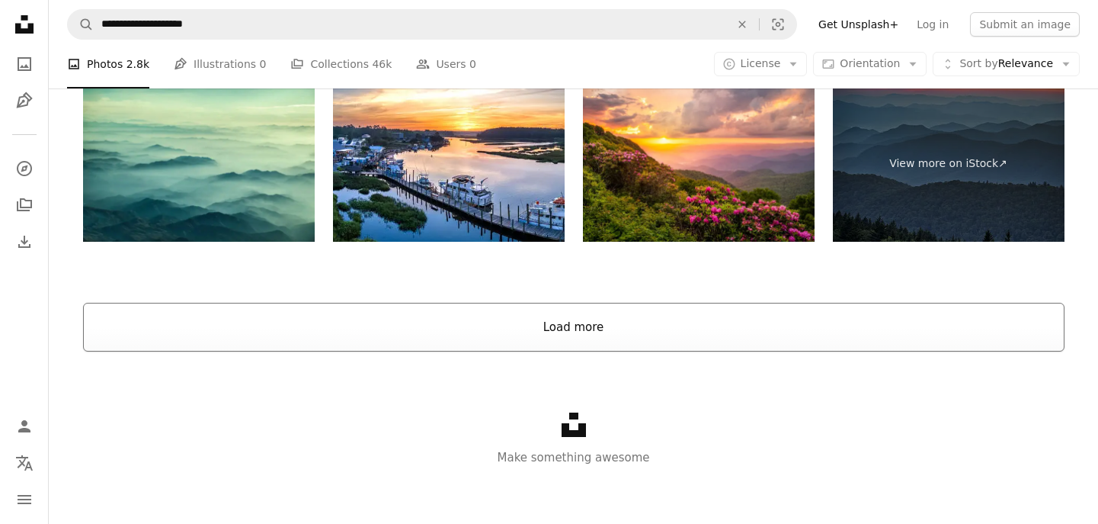
click at [603, 308] on button "Load more" at bounding box center [574, 327] width 982 height 49
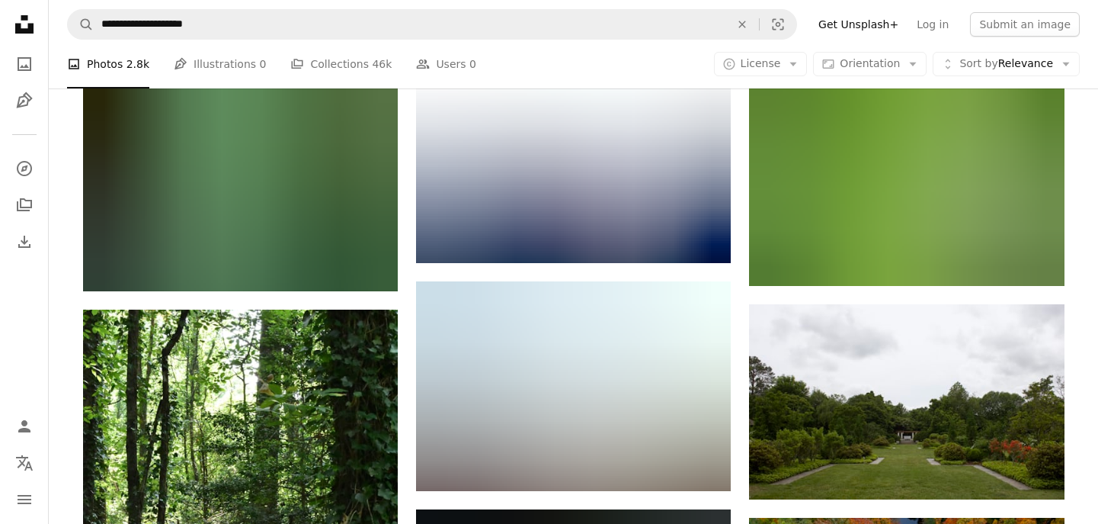
scroll to position [12929, 0]
